Goal: Navigation & Orientation: Find specific page/section

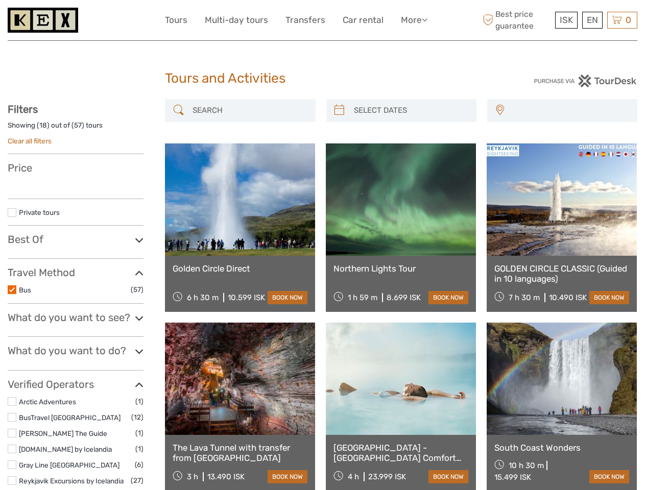
select select
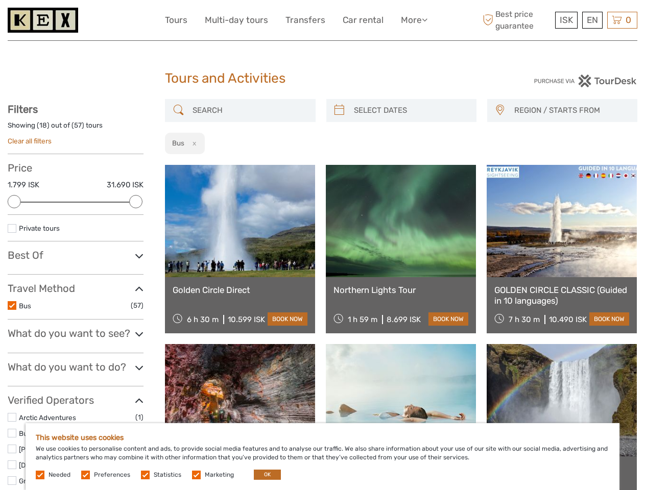
click at [413, 20] on link "More" at bounding box center [414, 20] width 27 height 15
click at [425, 19] on icon at bounding box center [425, 19] width 6 height 9
click at [565, 20] on span "ISK" at bounding box center [565, 20] width 13 height 10
click at [591, 20] on div "EN English Español Deutsch" at bounding box center [592, 20] width 20 height 17
click at [622, 20] on div "0 Items Total 0 ISK Checkout The shopping cart is empty." at bounding box center [622, 20] width 30 height 17
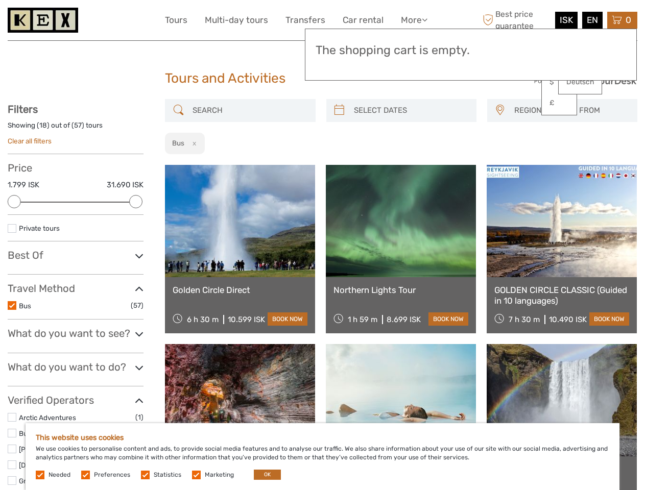
click at [14, 202] on div at bounding box center [14, 201] width 13 height 13
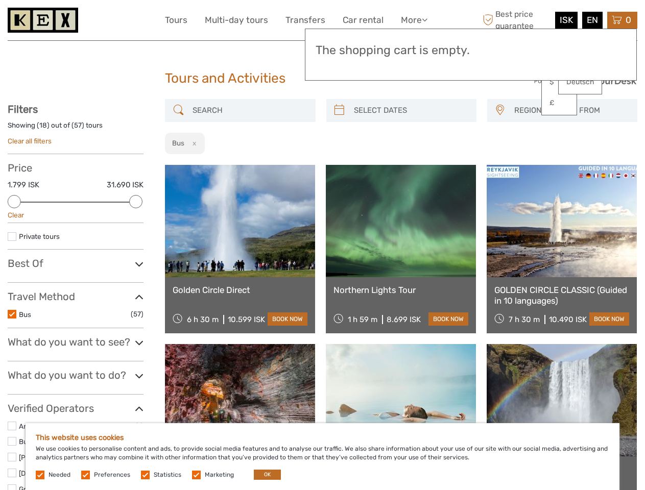
click at [136, 202] on div "Filters Showing ( 18 ) out of ( 57 ) tours Clear all filters Price 1.799 ISK 31…" at bounding box center [76, 343] width 136 height 481
click at [339, 165] on link at bounding box center [401, 221] width 150 height 112
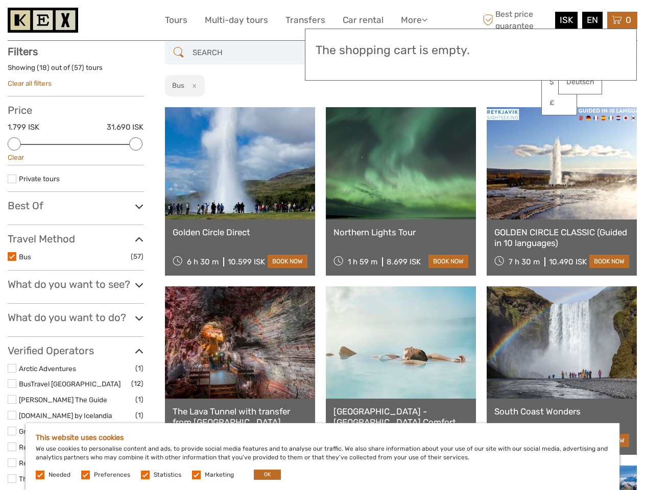
click at [410, 110] on link at bounding box center [401, 163] width 150 height 112
click at [499, 110] on link at bounding box center [561, 163] width 150 height 112
